Goal: Use online tool/utility: Utilize a website feature to perform a specific function

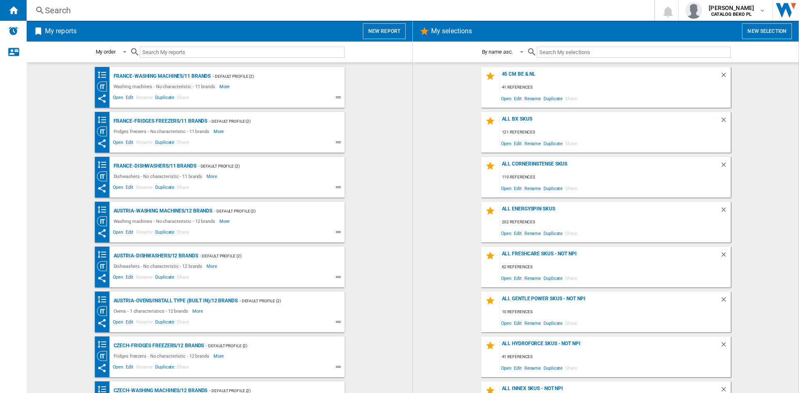
click at [379, 32] on button "New report" at bounding box center [384, 31] width 43 height 16
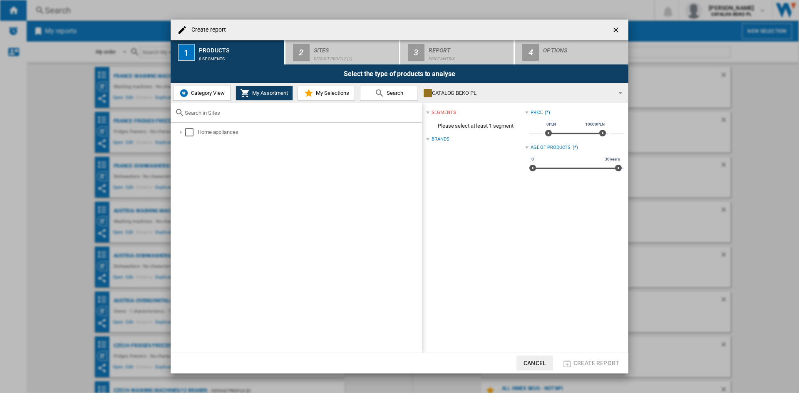
click at [323, 92] on span "My Selections" at bounding box center [331, 93] width 35 height 6
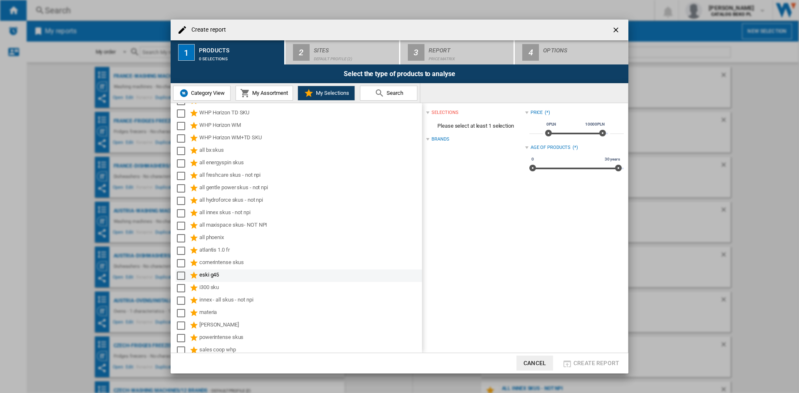
scroll to position [254, 0]
click at [186, 134] on md-checkbox "Select" at bounding box center [183, 134] width 12 height 10
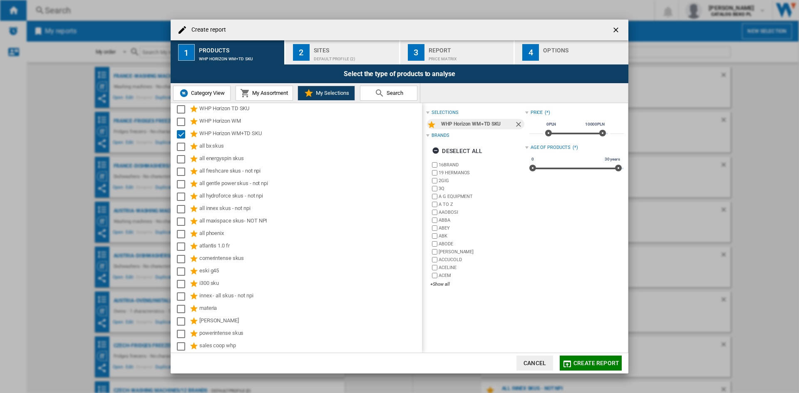
click at [338, 53] on div "Default profile (2)" at bounding box center [355, 56] width 82 height 9
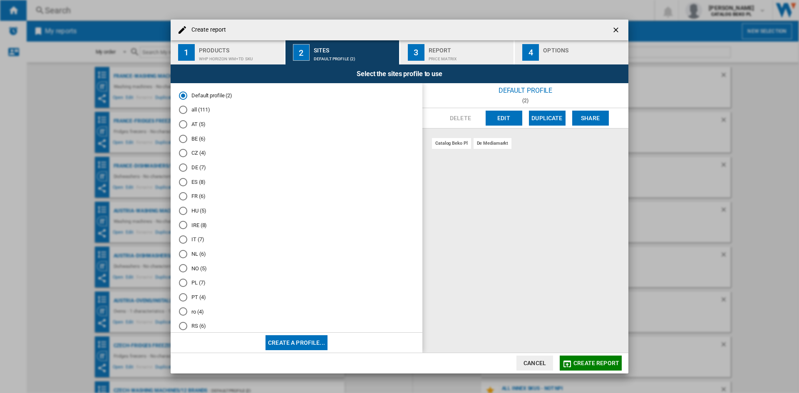
click at [196, 237] on md-radio-button "IT (7)" at bounding box center [296, 240] width 235 height 8
click at [561, 52] on div "button" at bounding box center [584, 56] width 82 height 9
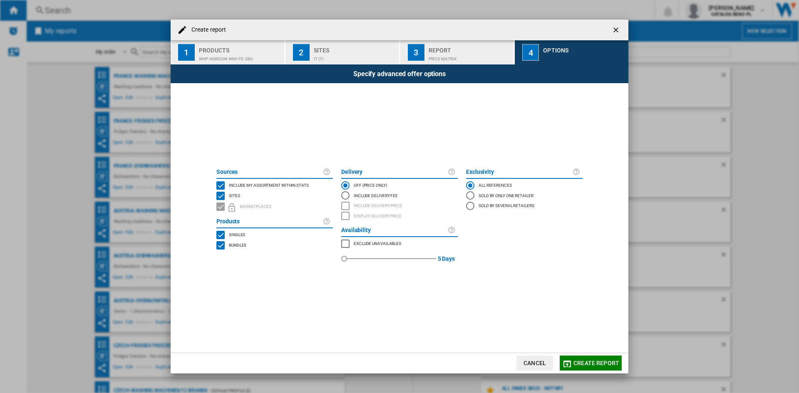
click at [280, 187] on span "Include my assortment within stats" at bounding box center [269, 185] width 80 height 6
click at [588, 365] on span "Create report" at bounding box center [596, 363] width 46 height 7
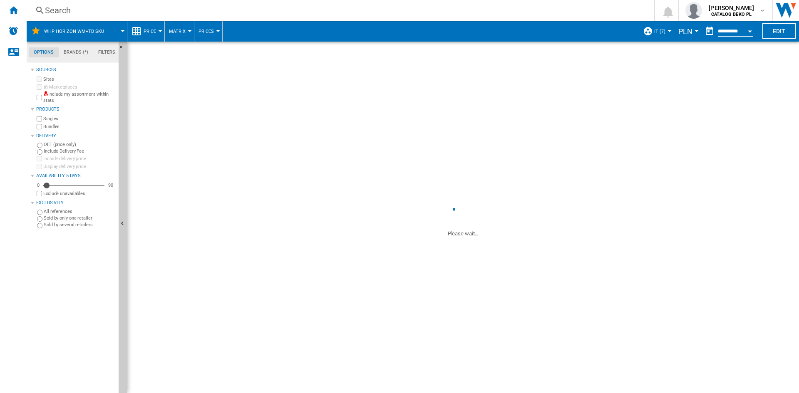
click at [687, 32] on span "PLN" at bounding box center [685, 31] width 14 height 9
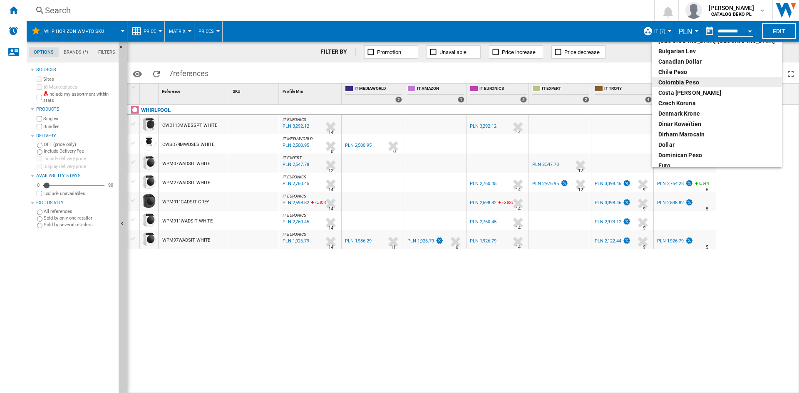
scroll to position [83, 0]
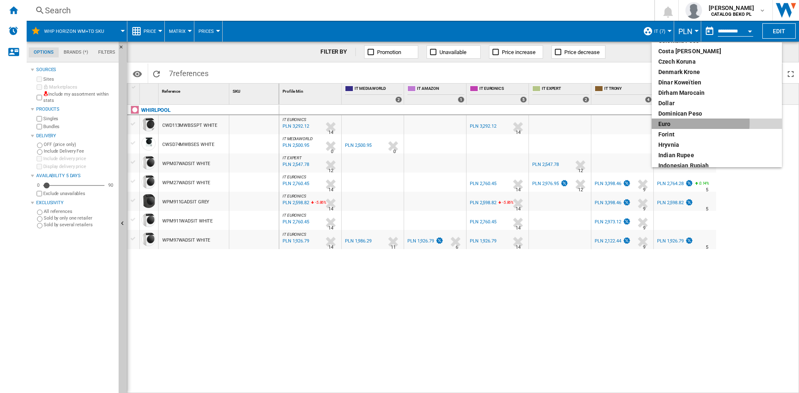
click at [673, 123] on div "euro" at bounding box center [716, 124] width 117 height 8
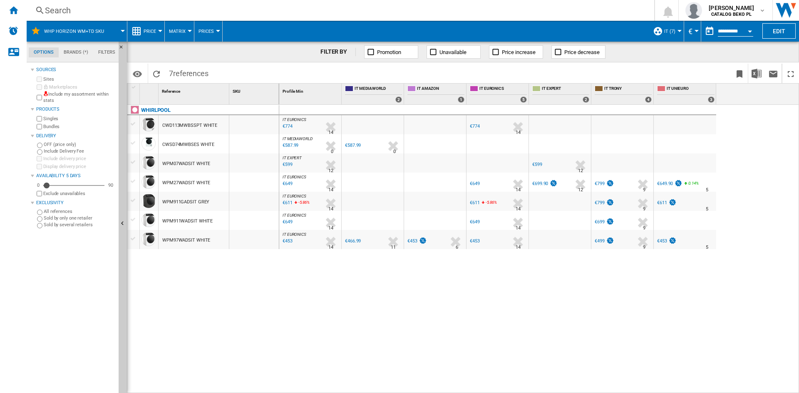
click at [151, 31] on span "Price" at bounding box center [150, 31] width 12 height 5
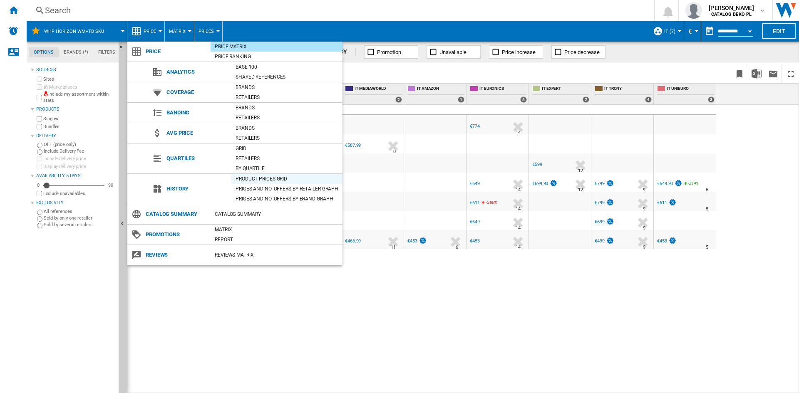
click at [270, 178] on div "Product prices grid" at bounding box center [286, 179] width 111 height 8
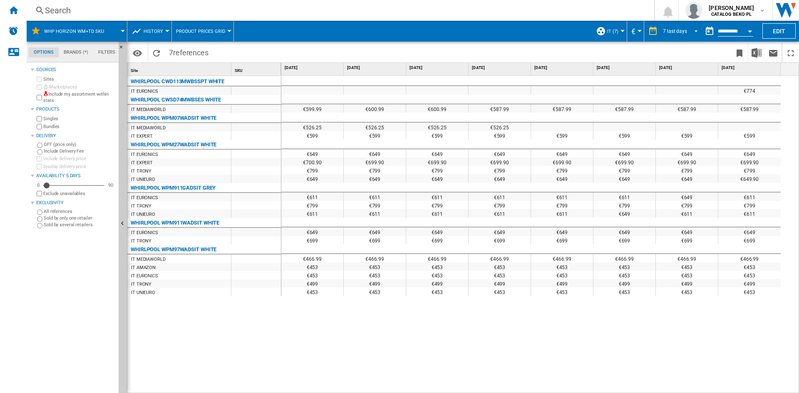
click at [672, 32] on div "7 last days" at bounding box center [675, 31] width 24 height 6
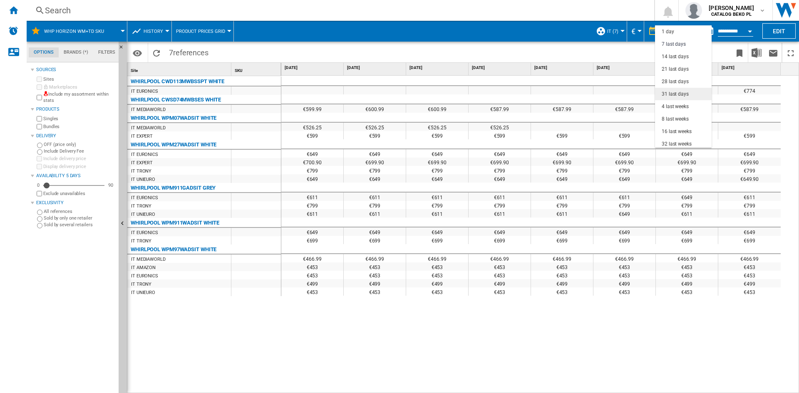
scroll to position [12, 0]
click at [672, 131] on div "32 last weeks" at bounding box center [677, 131] width 30 height 7
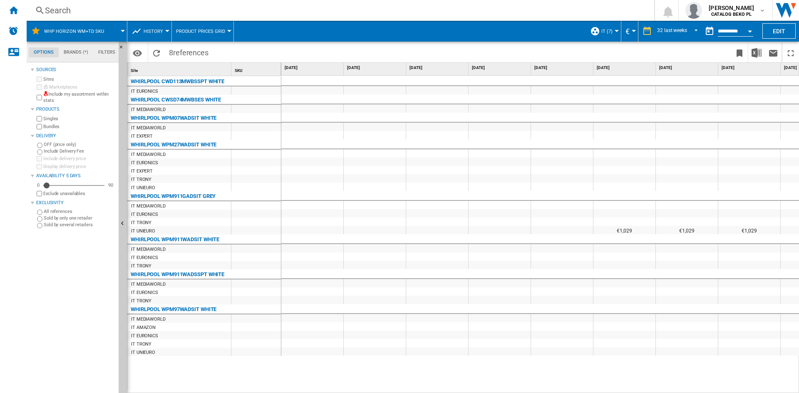
click at [606, 32] on span "IT (7)" at bounding box center [606, 31] width 11 height 5
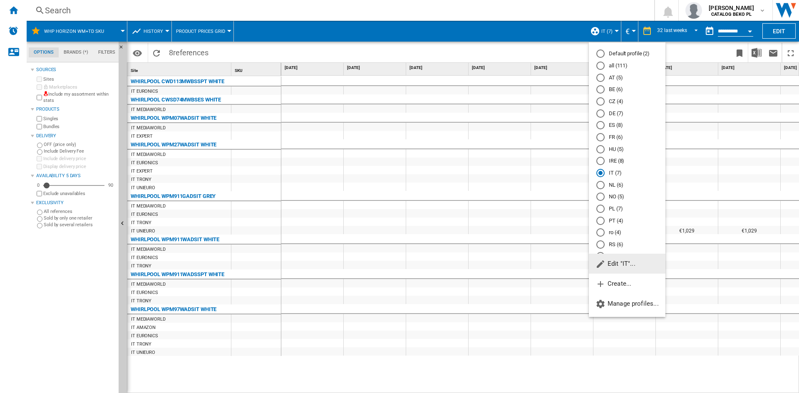
click at [619, 125] on md-radio-button "ES (8)" at bounding box center [627, 125] width 62 height 8
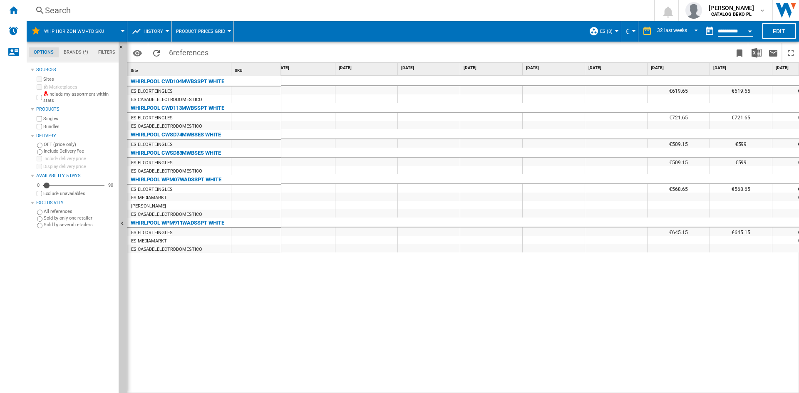
scroll to position [0, 196]
click at [472, 102] on div at bounding box center [491, 98] width 62 height 8
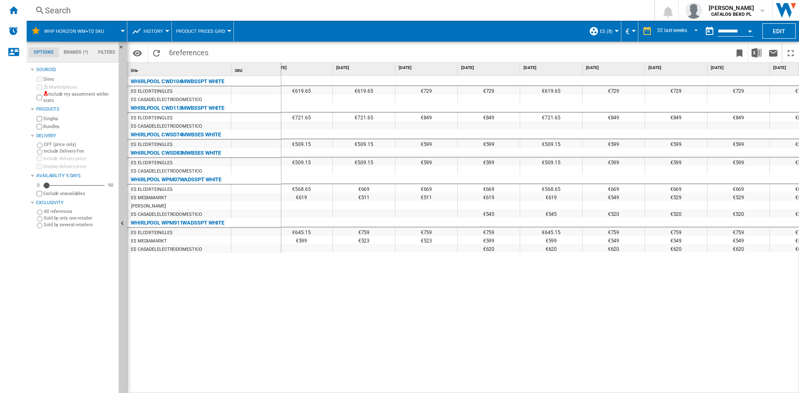
scroll to position [0, 705]
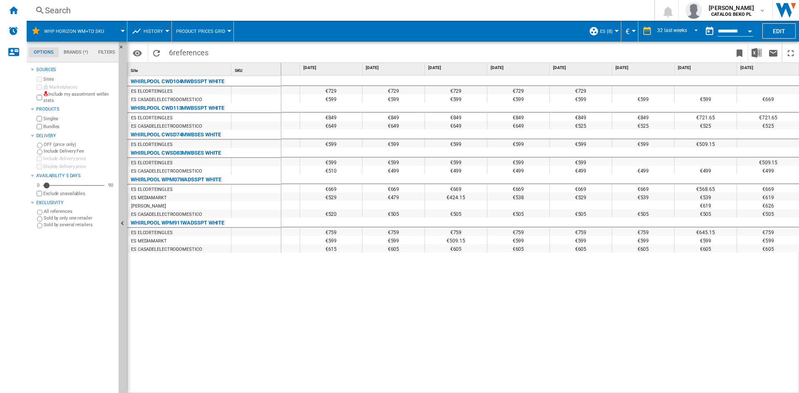
click at [602, 30] on span "ES (8)" at bounding box center [606, 31] width 12 height 5
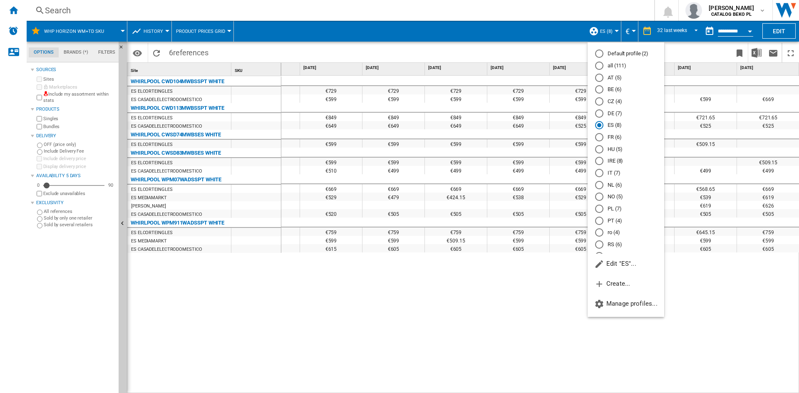
click at [609, 173] on md-radio-button "IT (7)" at bounding box center [626, 173] width 62 height 8
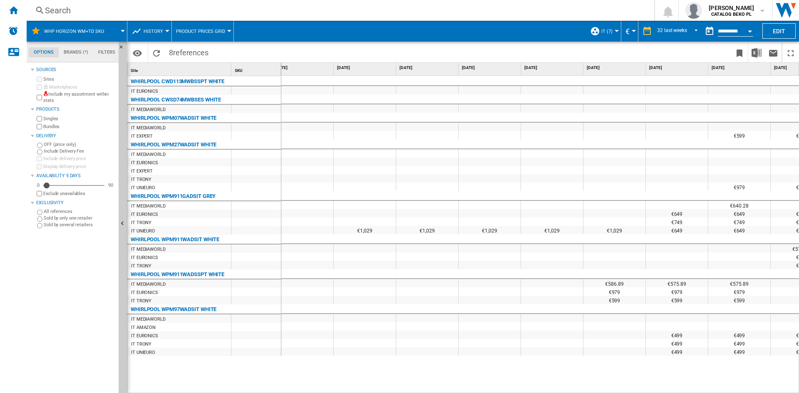
scroll to position [0, 302]
